Goal: Task Accomplishment & Management: Manage account settings

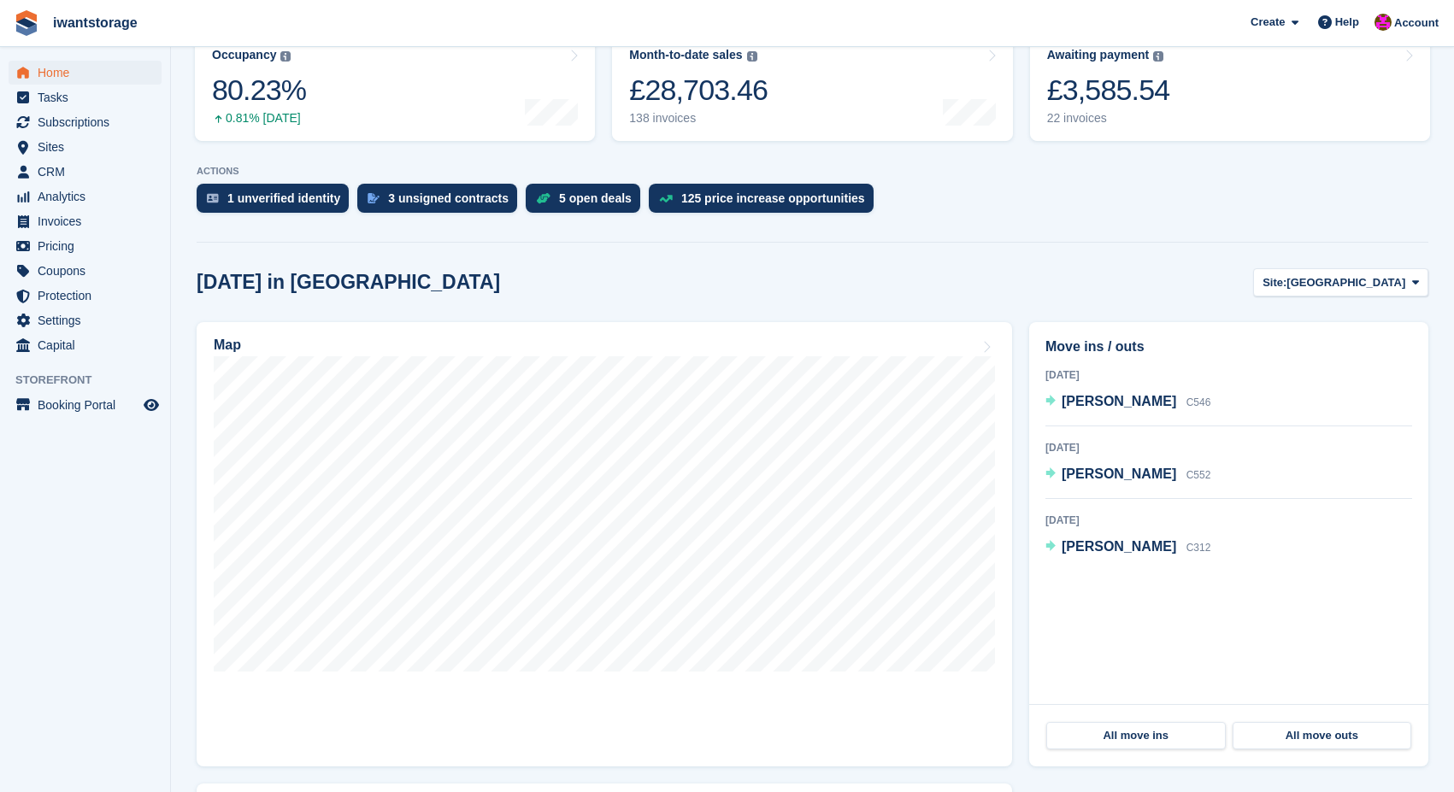
scroll to position [362, 0]
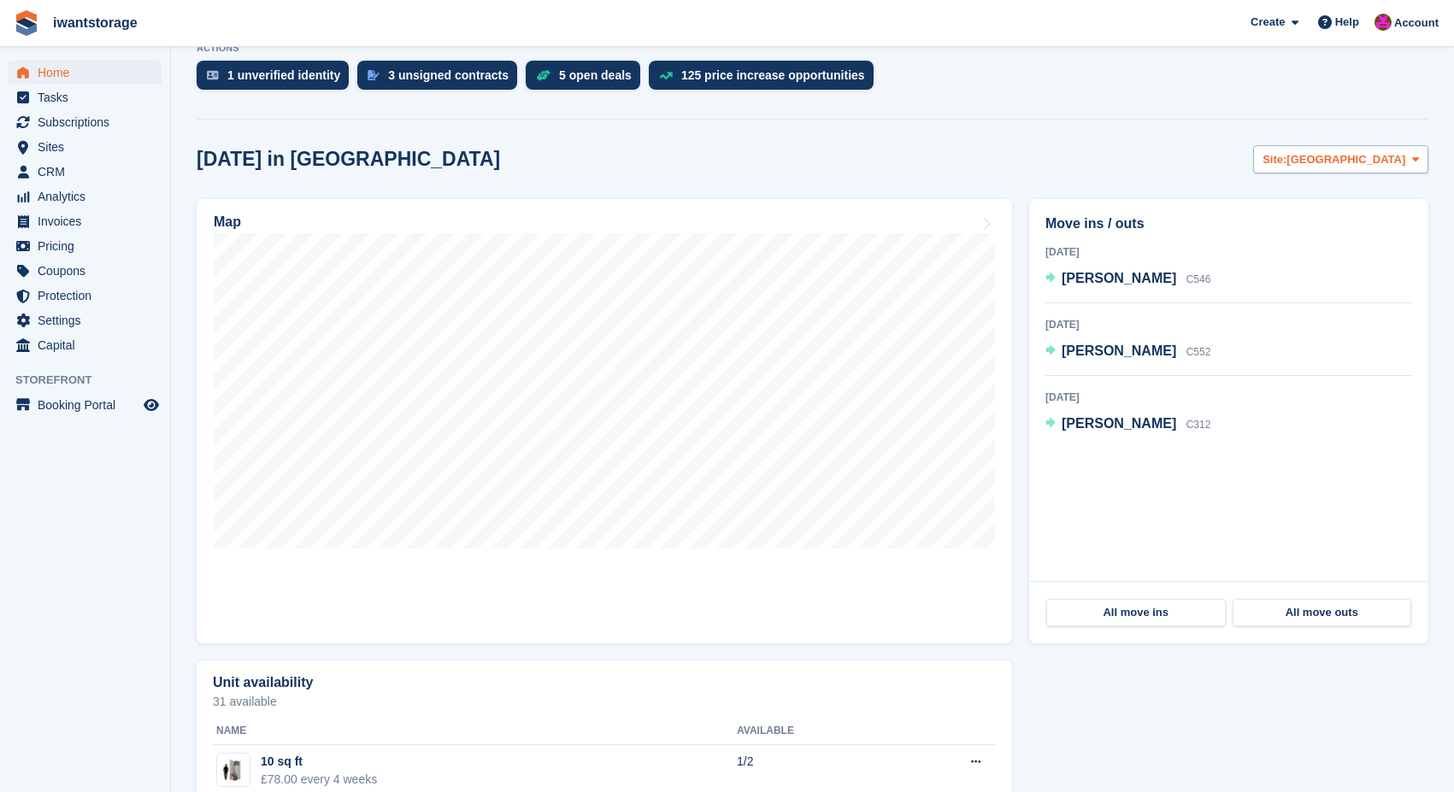
click at [1362, 159] on span "[GEOGRAPHIC_DATA]" at bounding box center [1345, 159] width 119 height 17
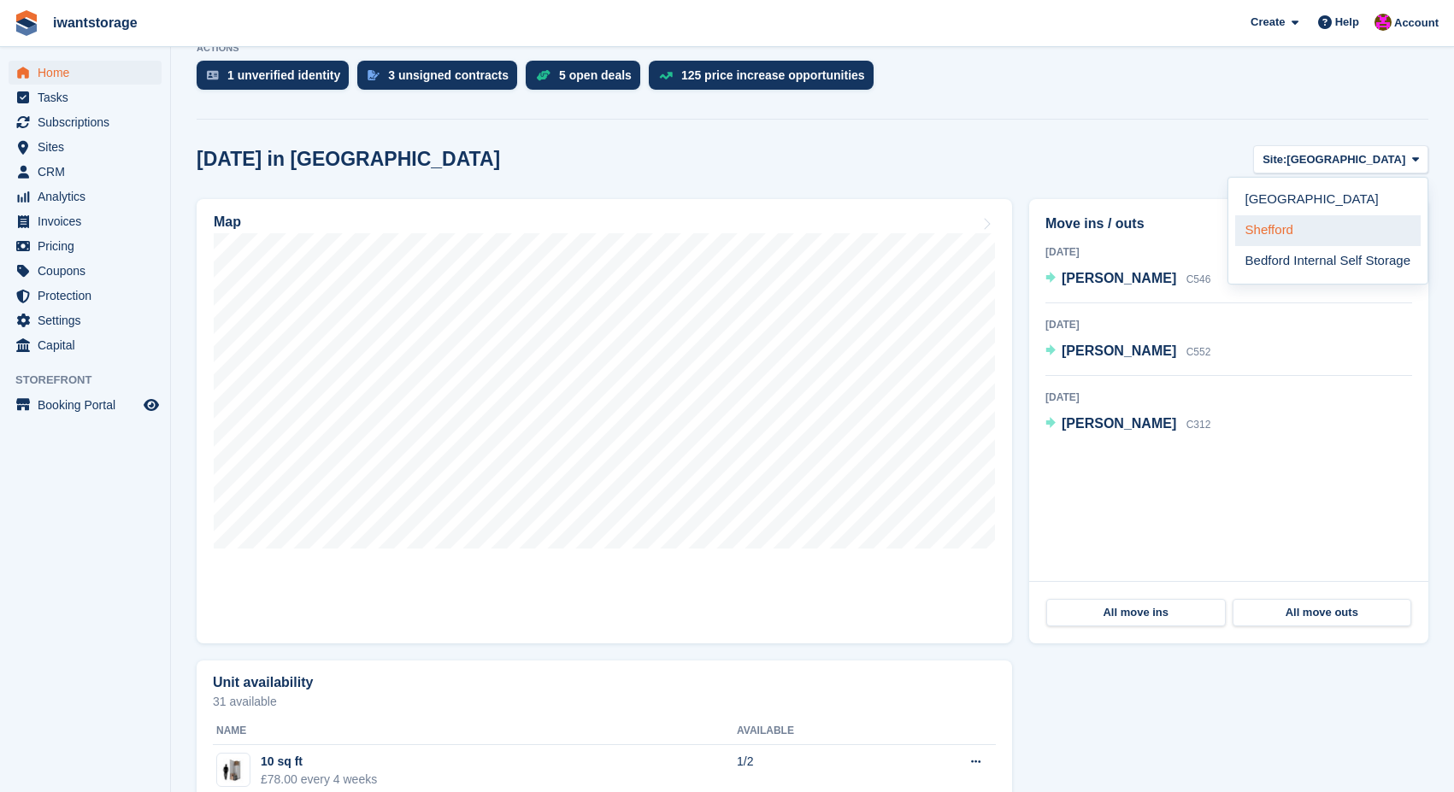
click at [1279, 223] on link "Shefford" at bounding box center [1327, 230] width 185 height 31
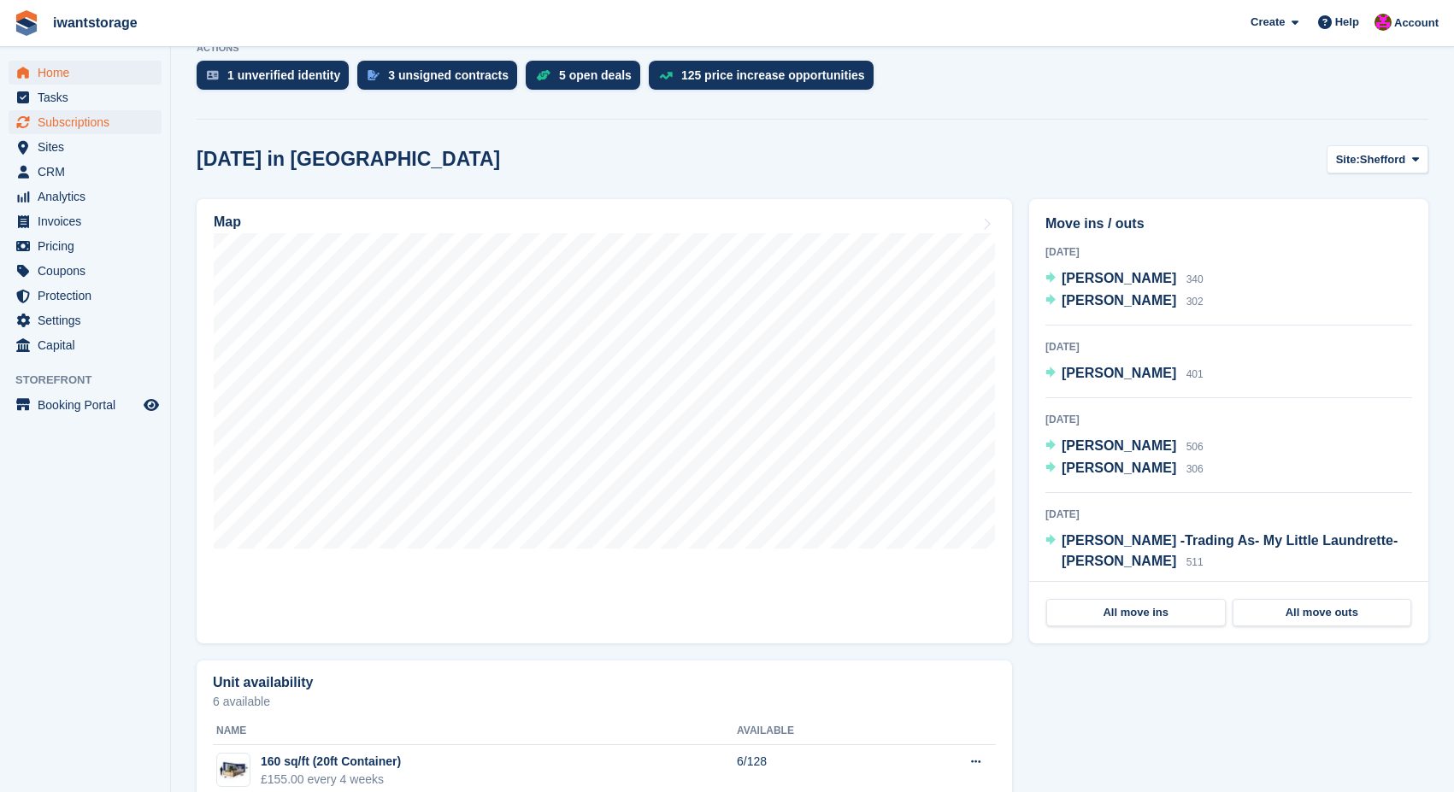
click at [92, 126] on span "Subscriptions" at bounding box center [89, 122] width 103 height 24
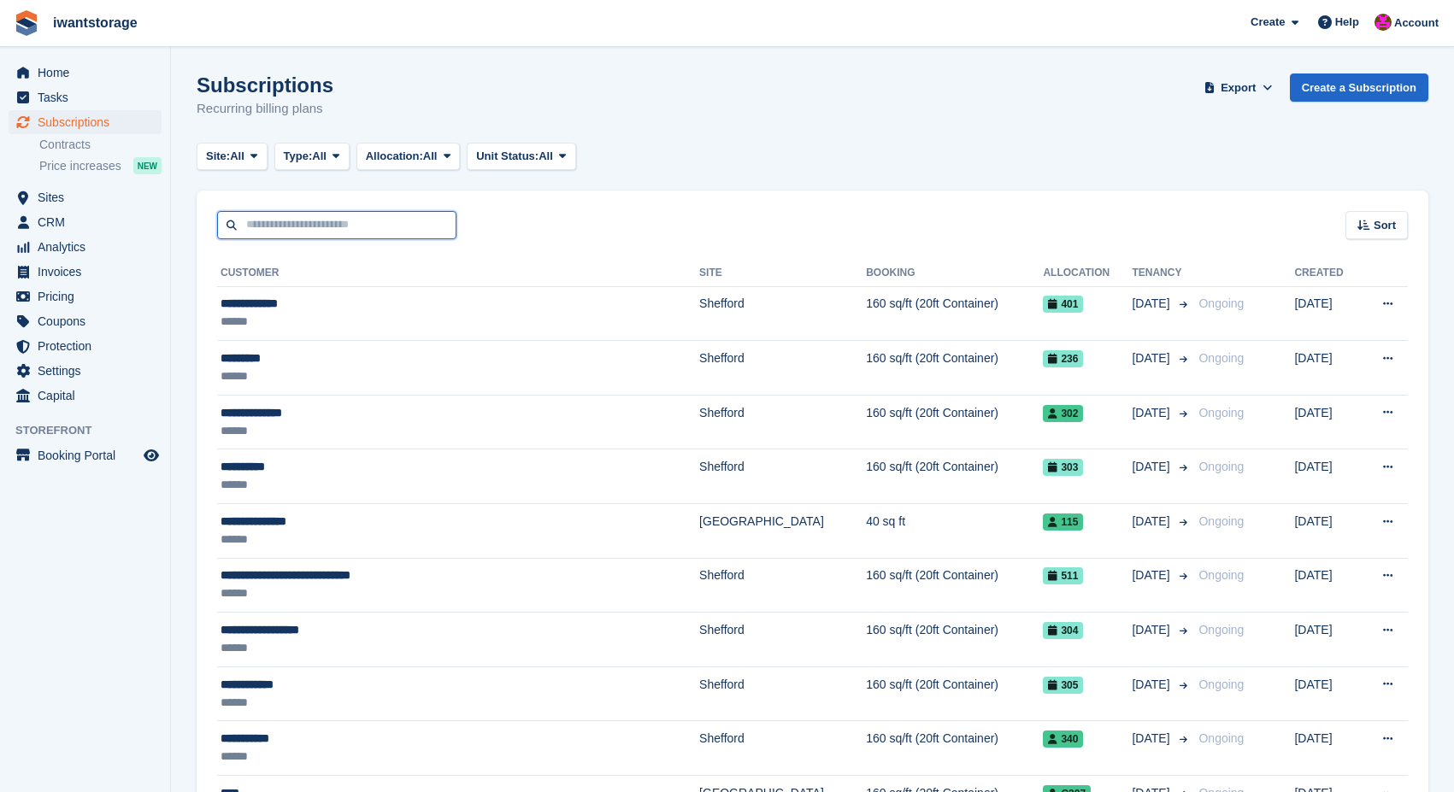
click at [295, 227] on input "text" at bounding box center [336, 225] width 239 height 28
type input "******"
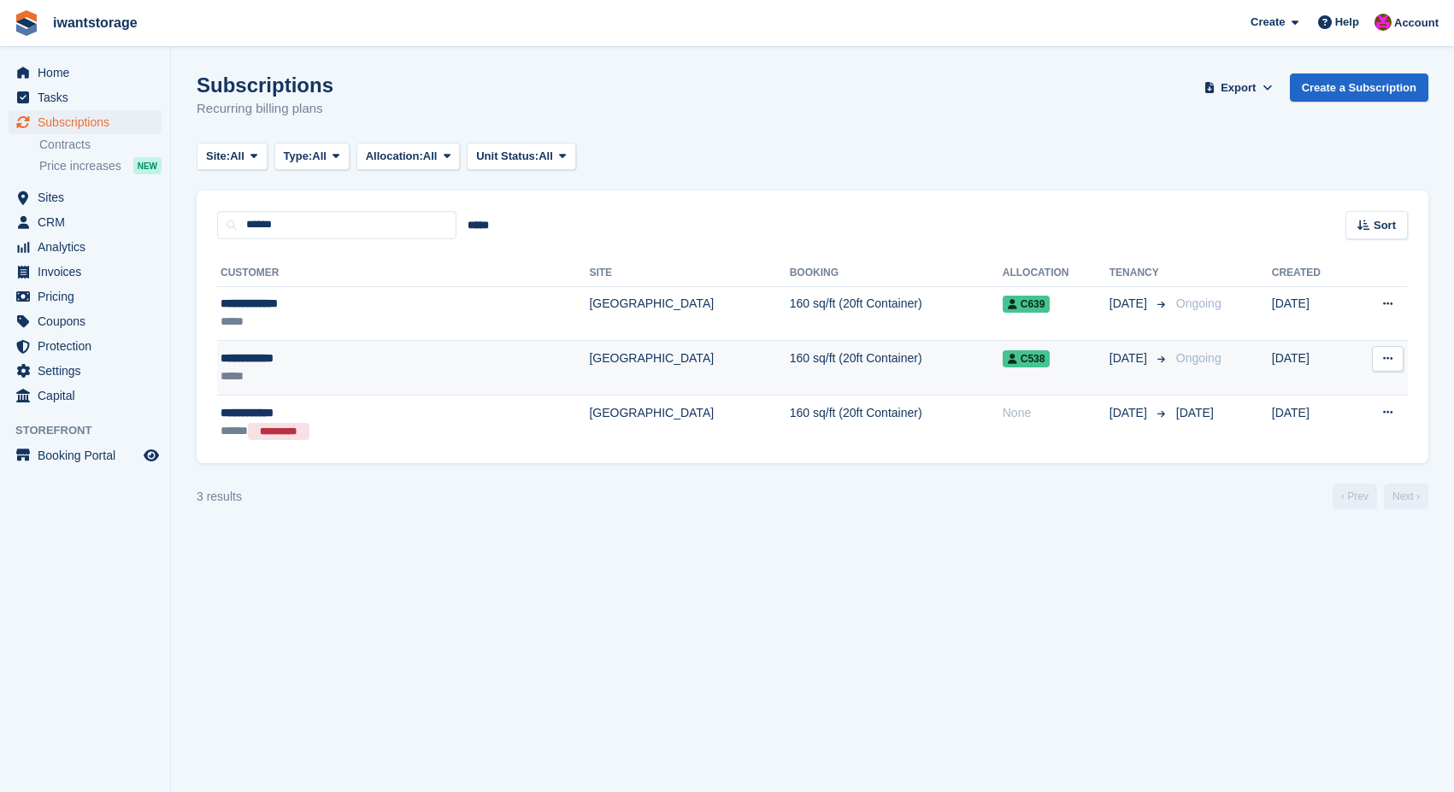
click at [265, 357] on div "**********" at bounding box center [335, 359] width 228 height 18
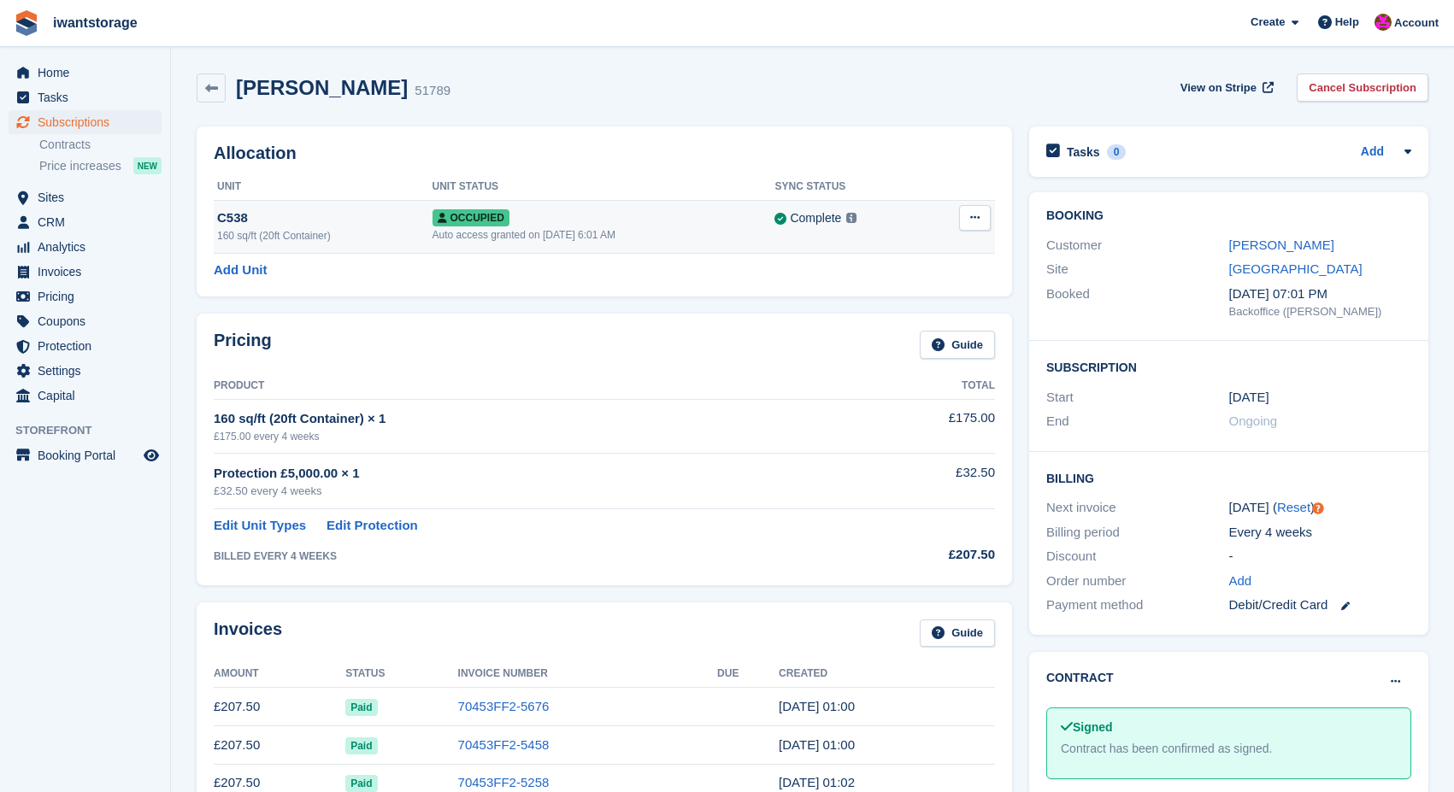
click at [980, 209] on button at bounding box center [975, 218] width 32 height 26
click at [878, 311] on p "Deallocate" at bounding box center [908, 310] width 149 height 22
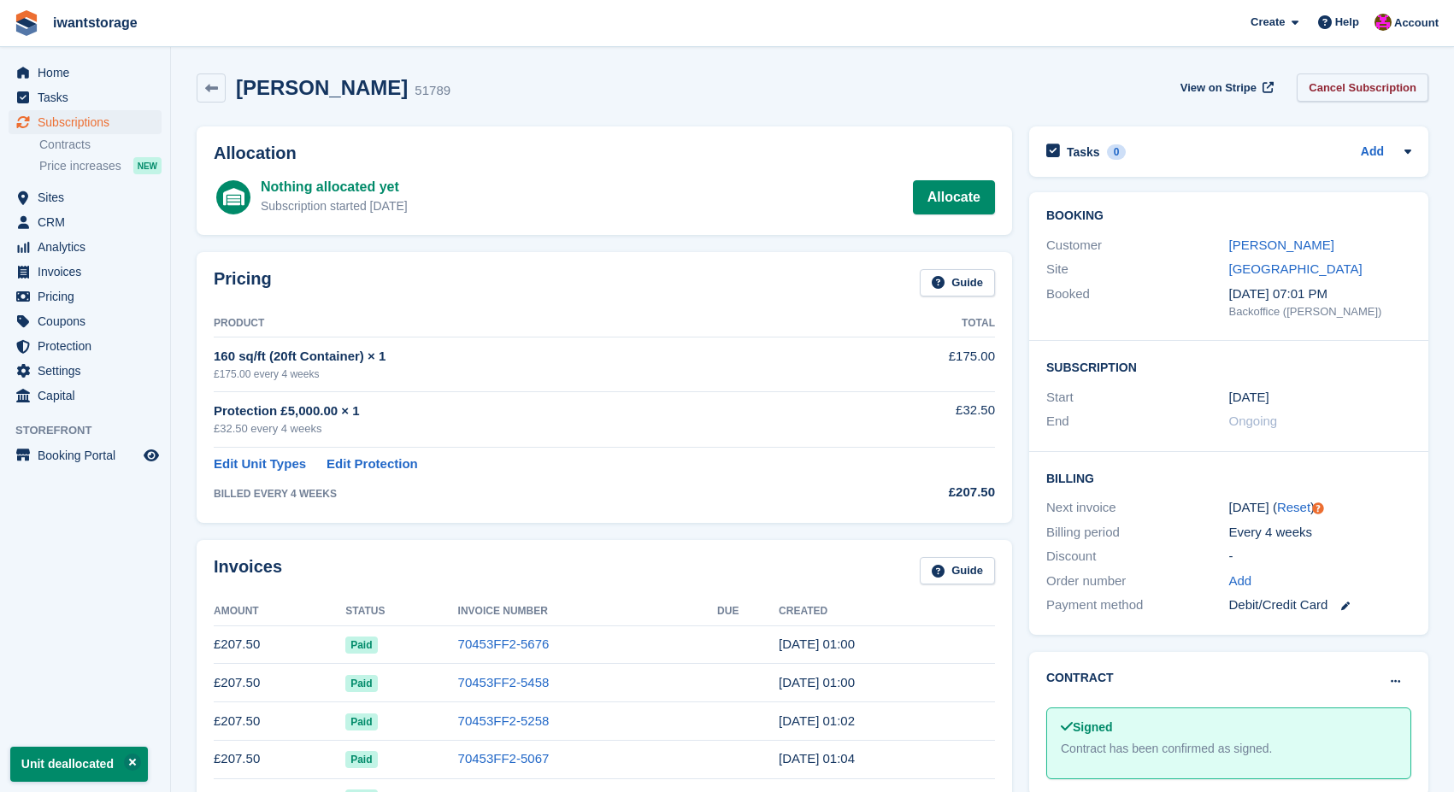
click at [1362, 91] on link "Cancel Subscription" at bounding box center [1363, 88] width 132 height 28
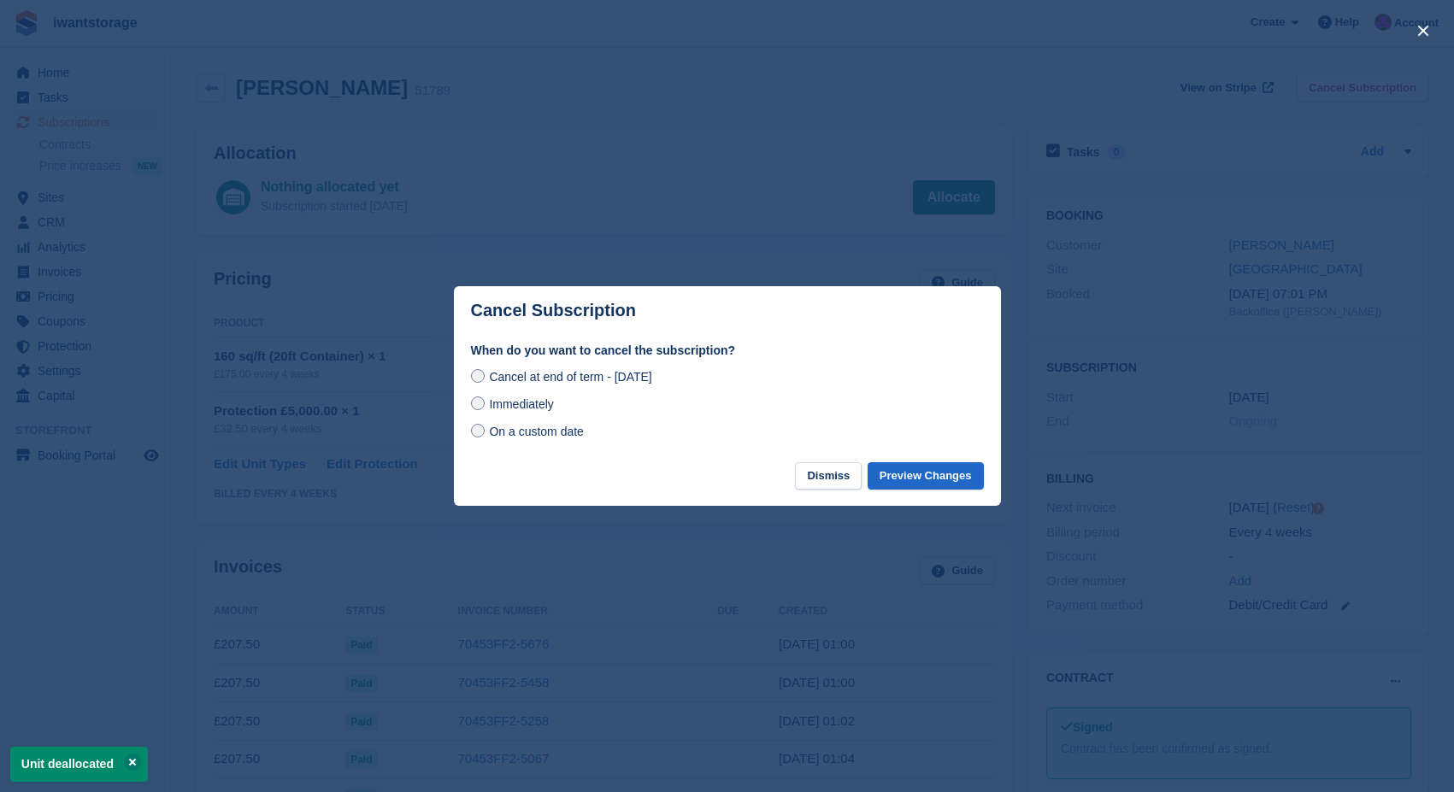
click at [504, 404] on span "Immediately" at bounding box center [521, 404] width 64 height 14
click at [943, 479] on button "Preview Changes" at bounding box center [925, 476] width 116 height 28
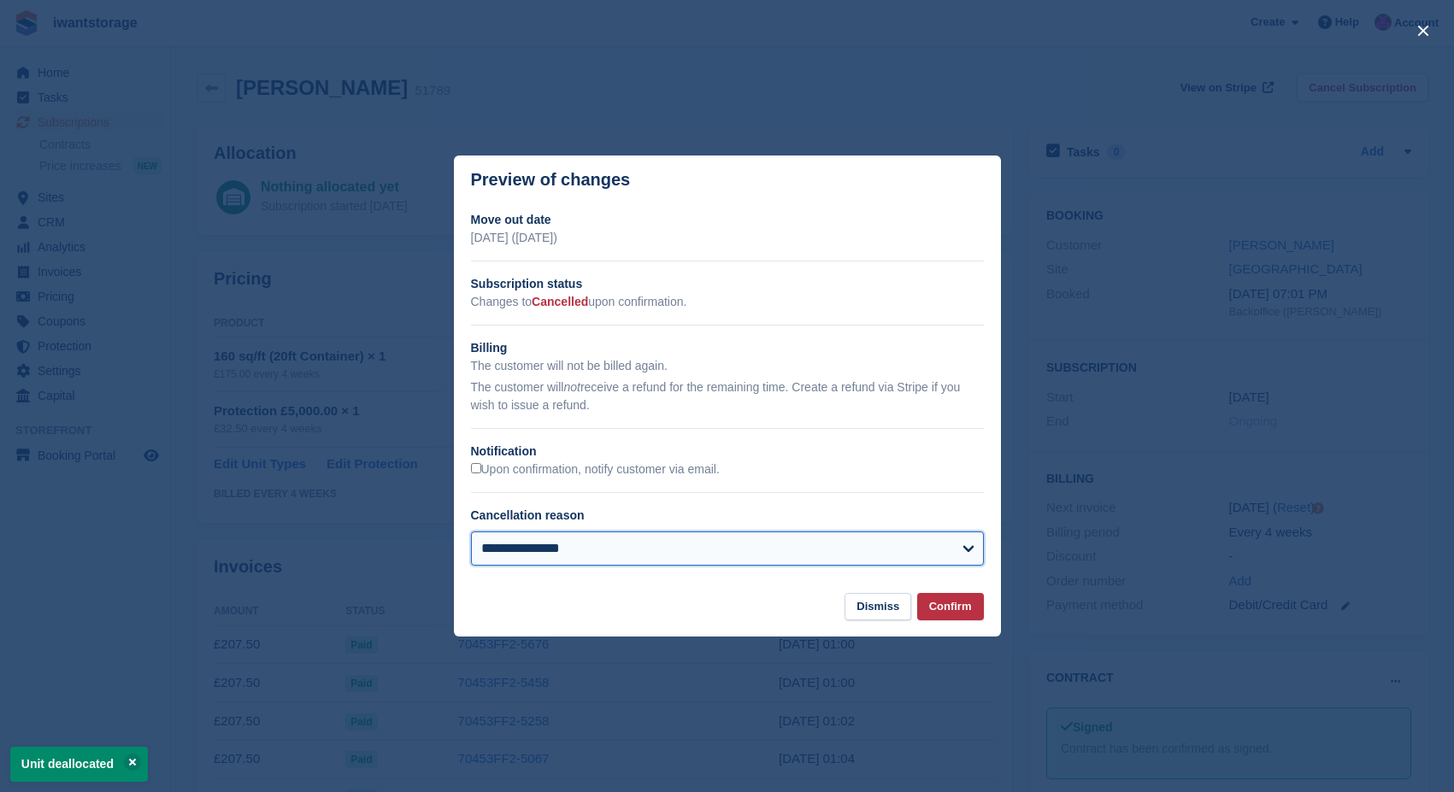
select select "**********"
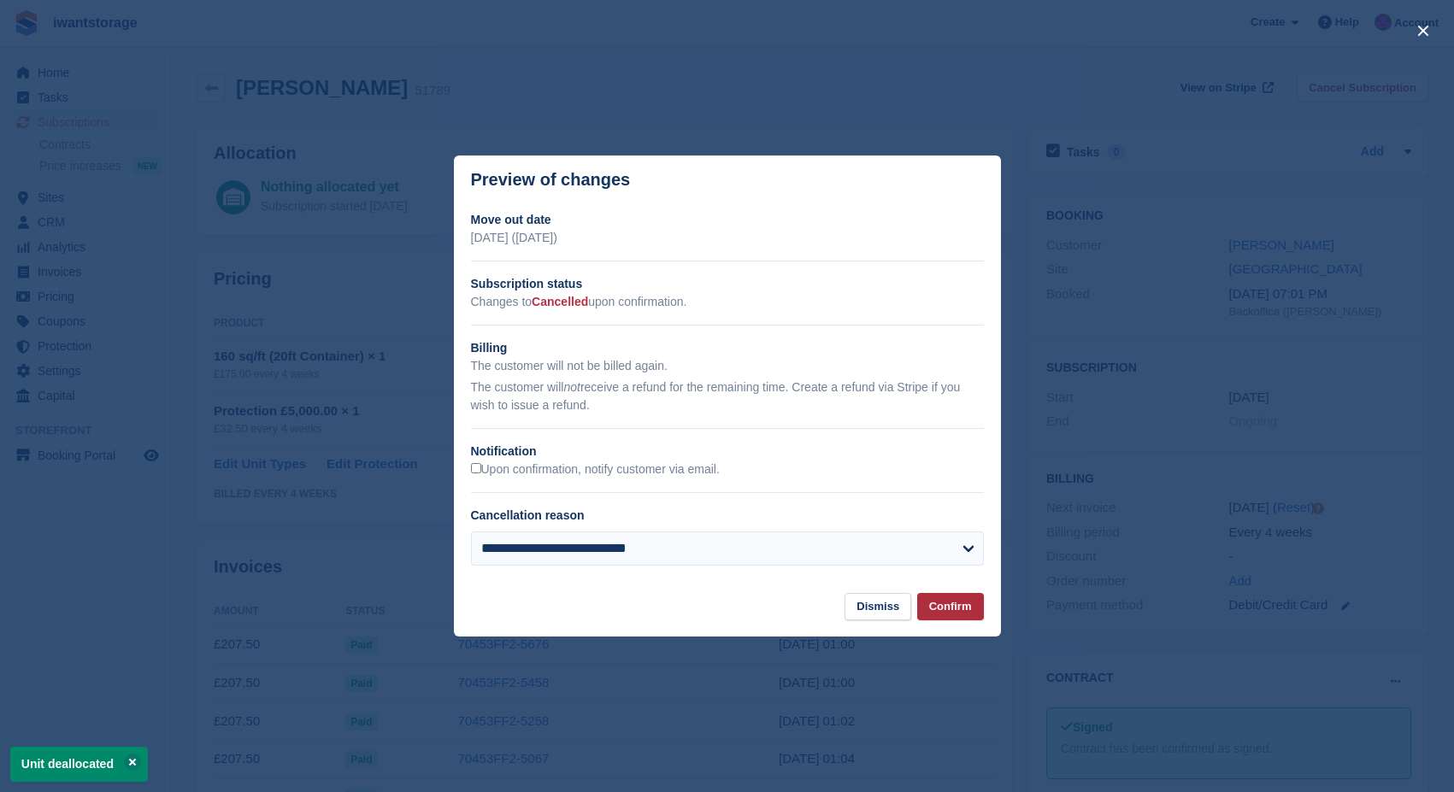
click at [973, 614] on button "Confirm" at bounding box center [950, 607] width 67 height 28
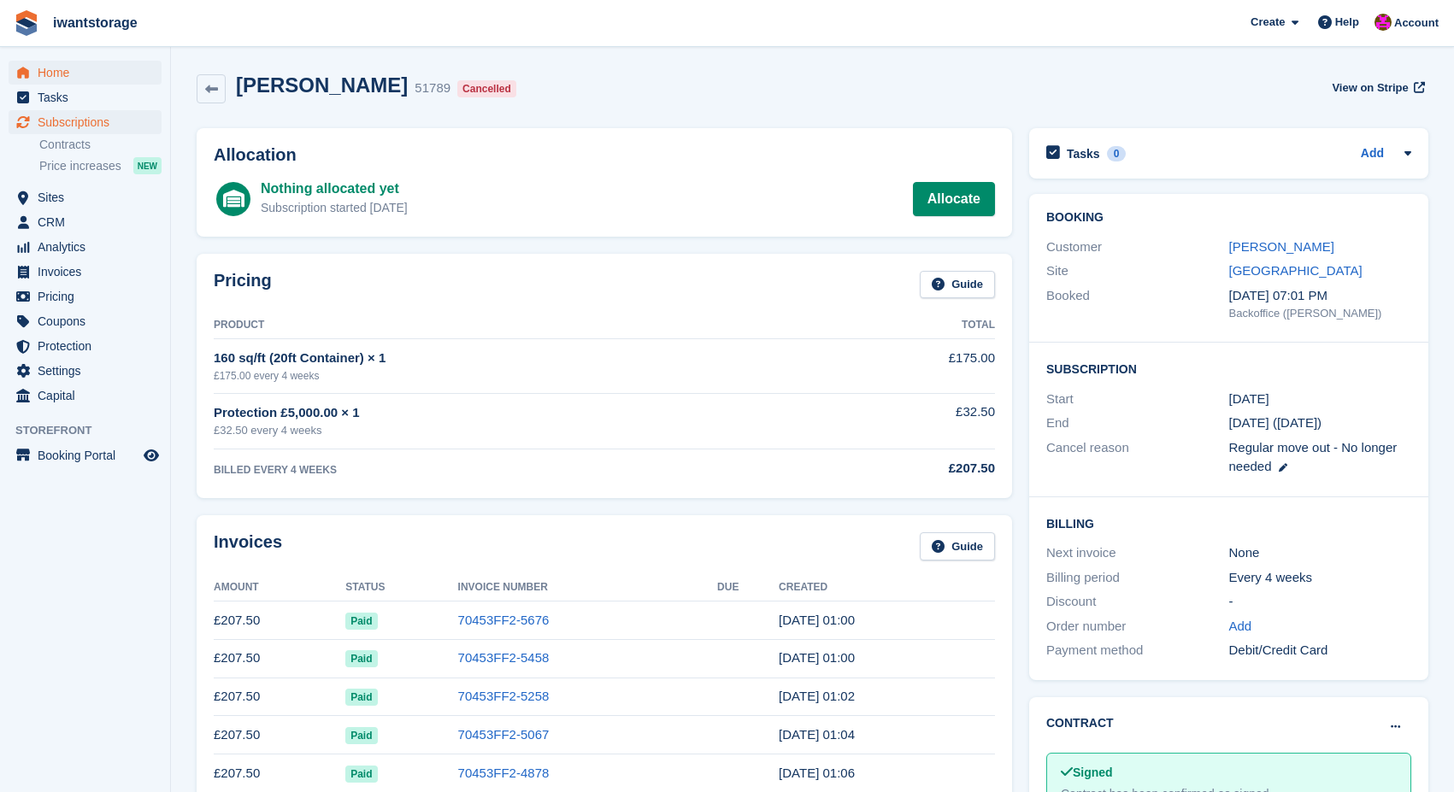
click at [61, 72] on span "Home" at bounding box center [89, 73] width 103 height 24
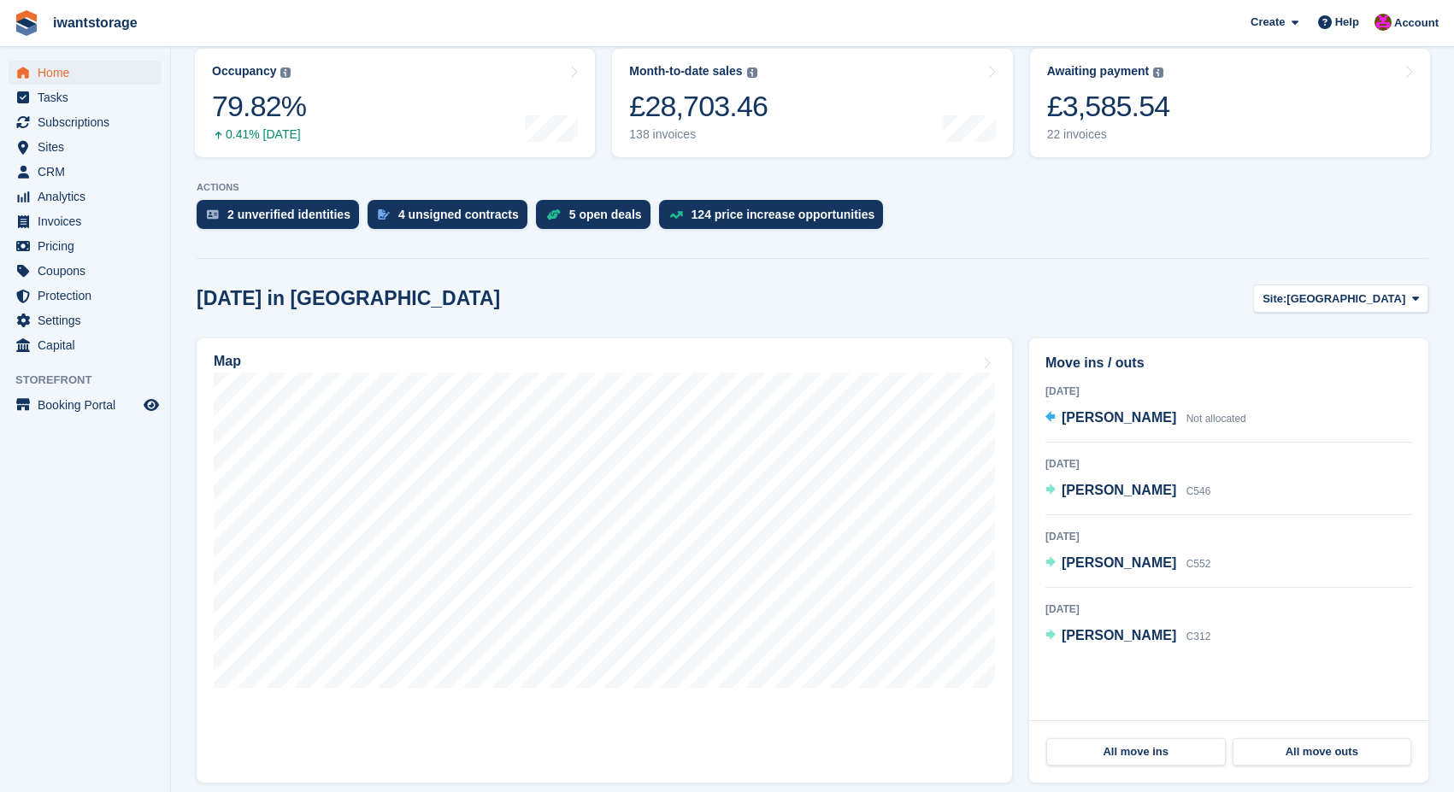
scroll to position [232, 0]
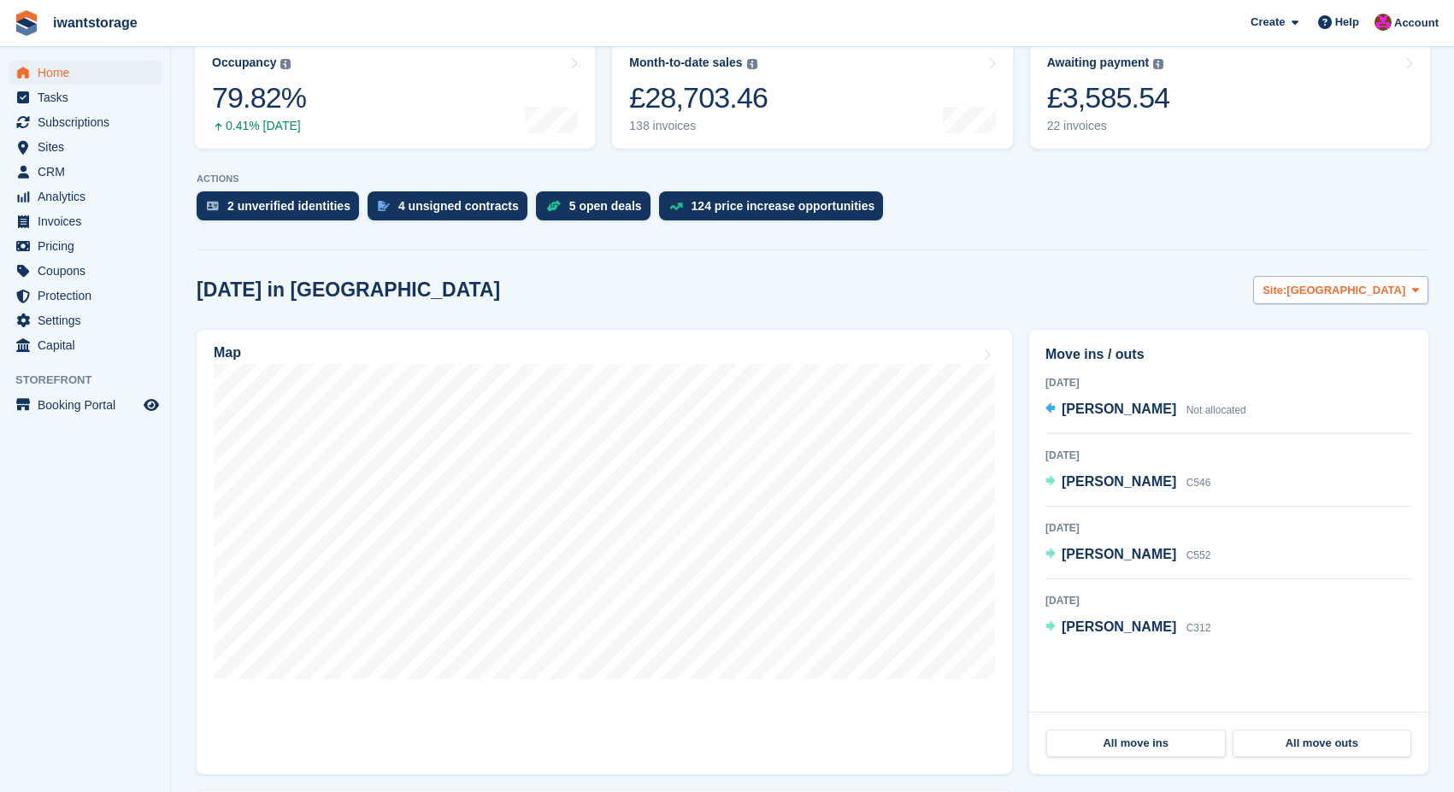
click at [1353, 299] on button "Site: [GEOGRAPHIC_DATA]" at bounding box center [1340, 290] width 175 height 28
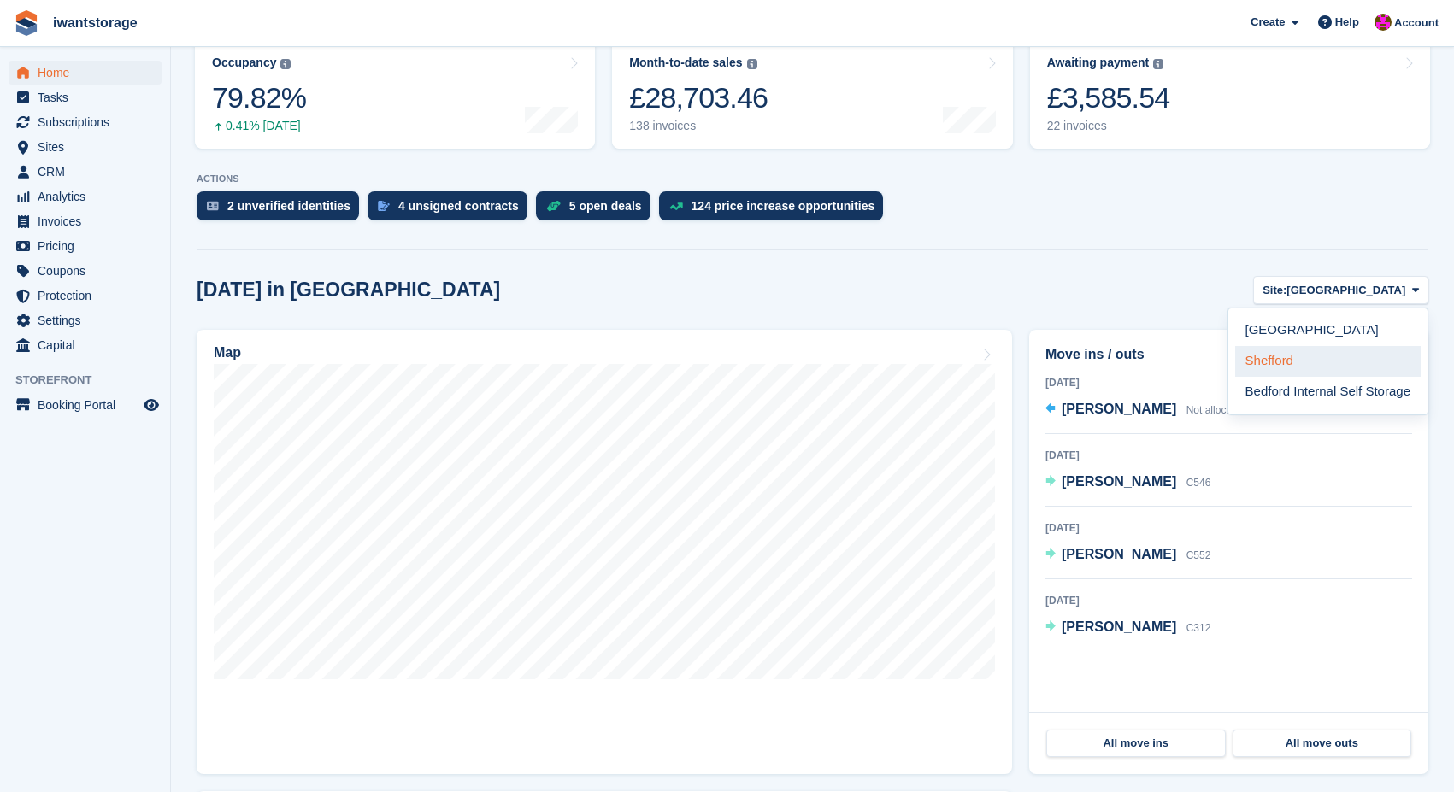
click at [1286, 368] on link "Shefford" at bounding box center [1327, 361] width 185 height 31
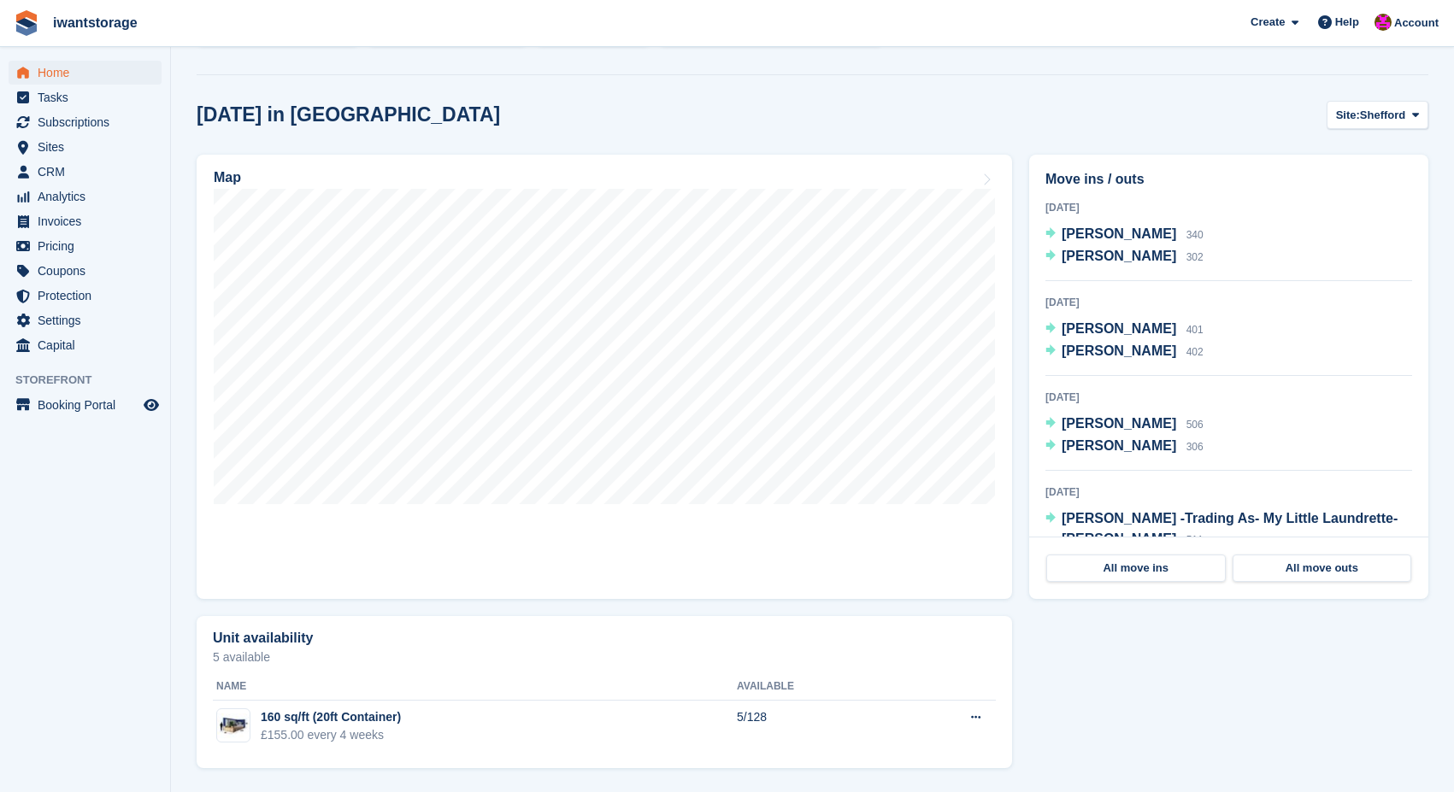
scroll to position [0, 0]
